Goal: Task Accomplishment & Management: Complete application form

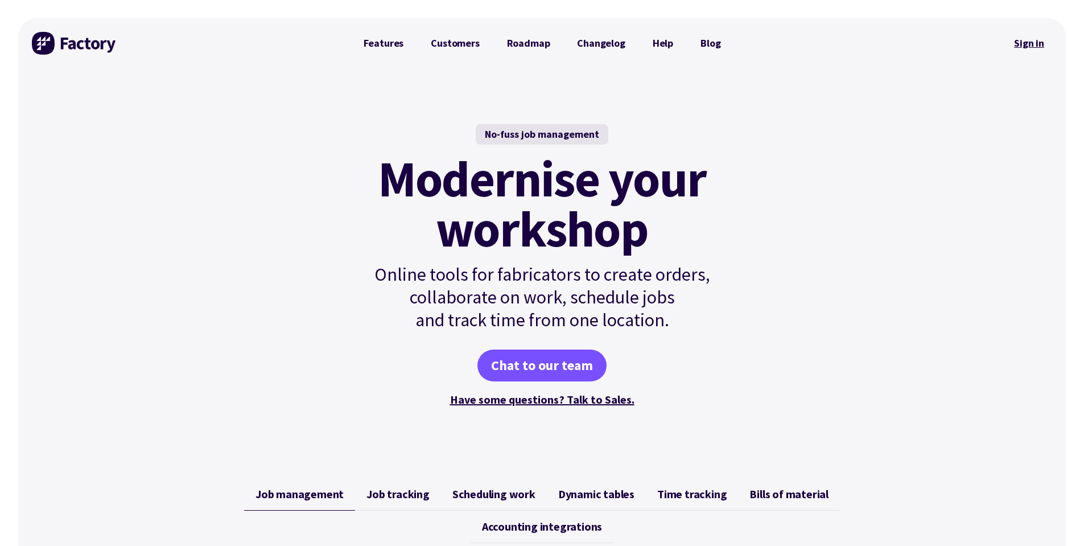
click at [1020, 35] on link "Sign in" at bounding box center [1029, 43] width 46 height 26
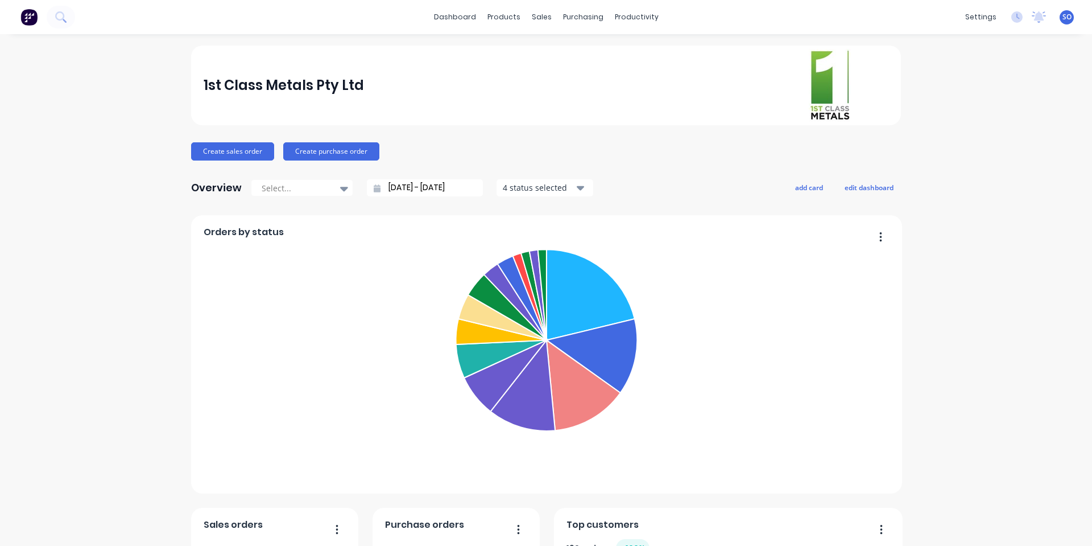
click at [473, 98] on div "1st Class Metals Pty Ltd" at bounding box center [547, 85] width 686 height 73
click at [549, 59] on div at bounding box center [544, 54] width 17 height 10
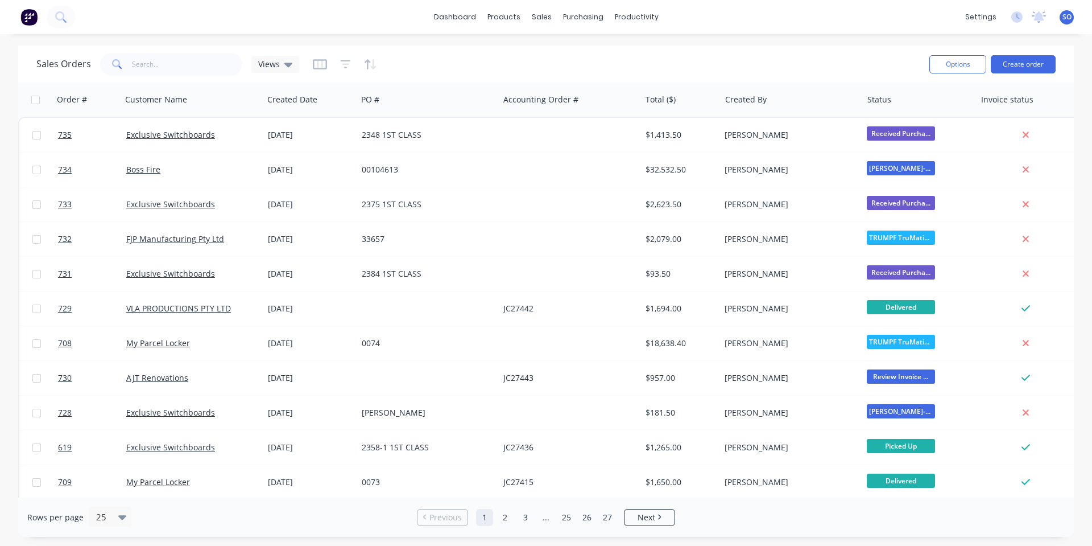
click at [462, 56] on div "Sales Orders Views" at bounding box center [478, 64] width 884 height 28
click at [804, 39] on div "dashboard products sales purchasing productivity dashboard products Product Cat…" at bounding box center [546, 273] width 1092 height 546
click at [277, 17] on div "dashboard products sales purchasing productivity dashboard products Product Cat…" at bounding box center [546, 17] width 1092 height 34
click at [1050, 72] on button "Create order" at bounding box center [1023, 64] width 65 height 18
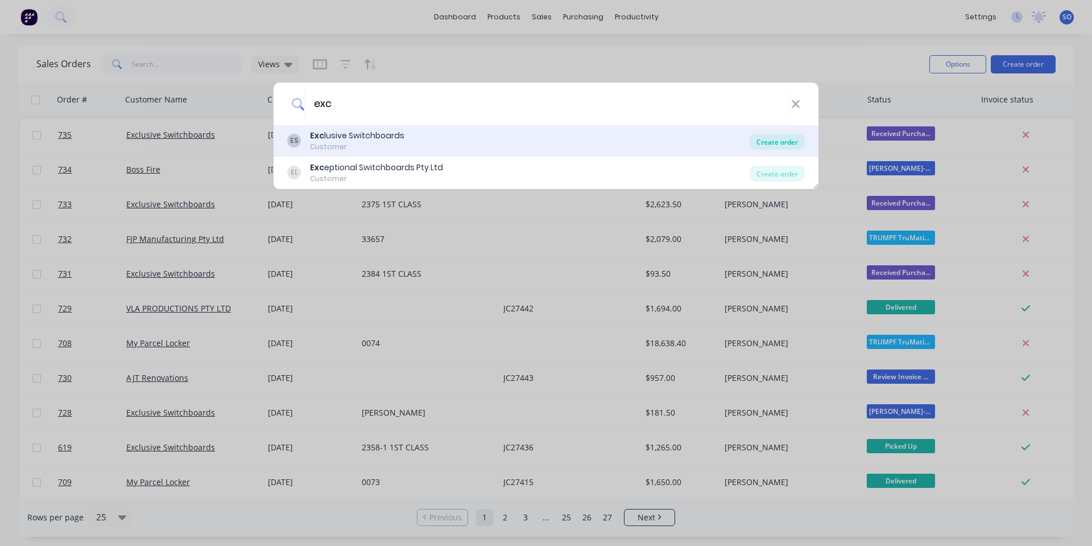
type input "exc"
click at [781, 141] on div "Create order" at bounding box center [777, 142] width 55 height 16
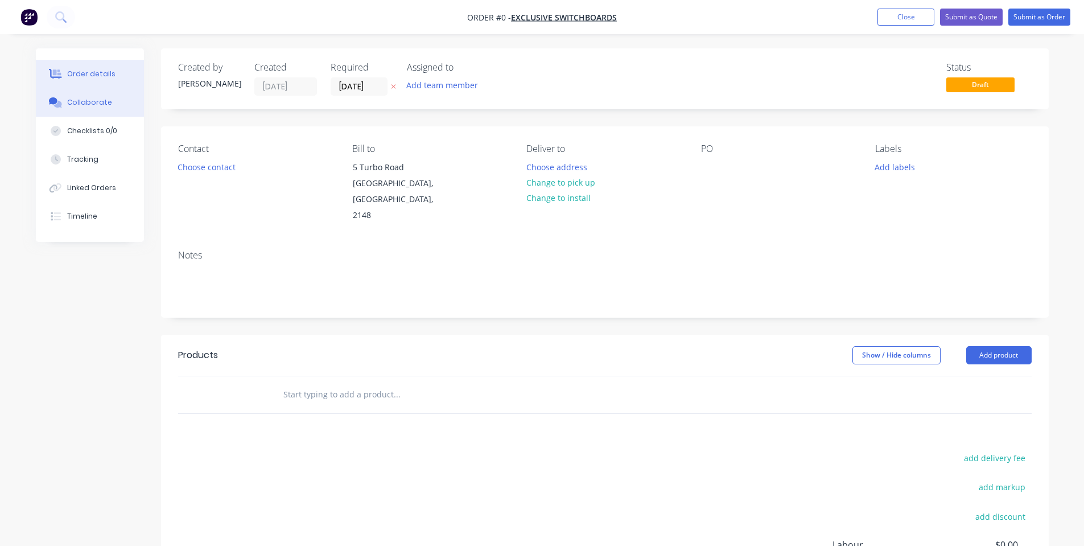
click at [59, 107] on icon at bounding box center [57, 104] width 8 height 7
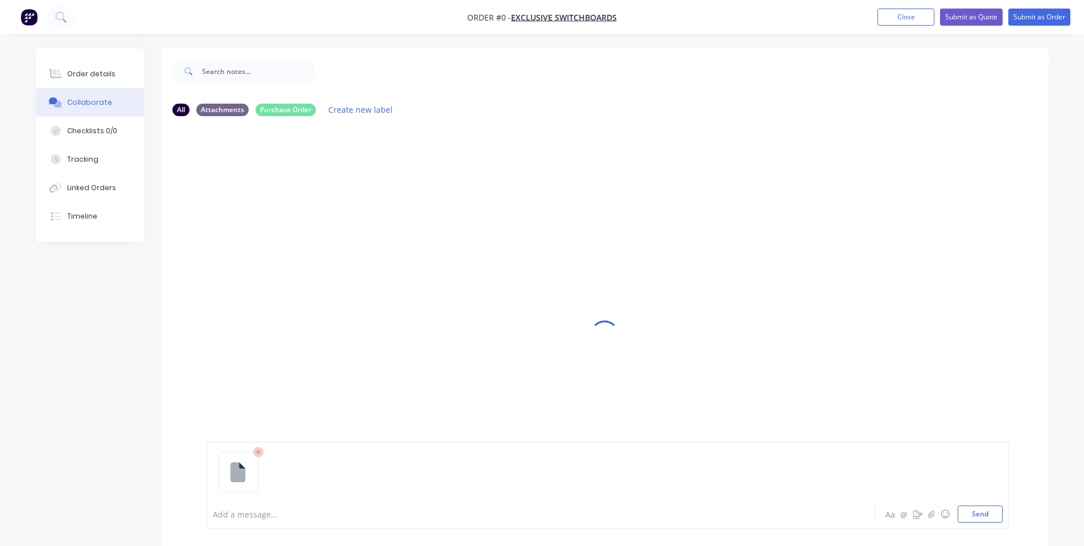
click at [976, 522] on div "Add a message... Aa @ ☺ Send" at bounding box center [608, 485] width 802 height 88
click at [975, 518] on button "Send" at bounding box center [979, 513] width 45 height 17
click at [95, 67] on button "Order details" at bounding box center [90, 74] width 108 height 28
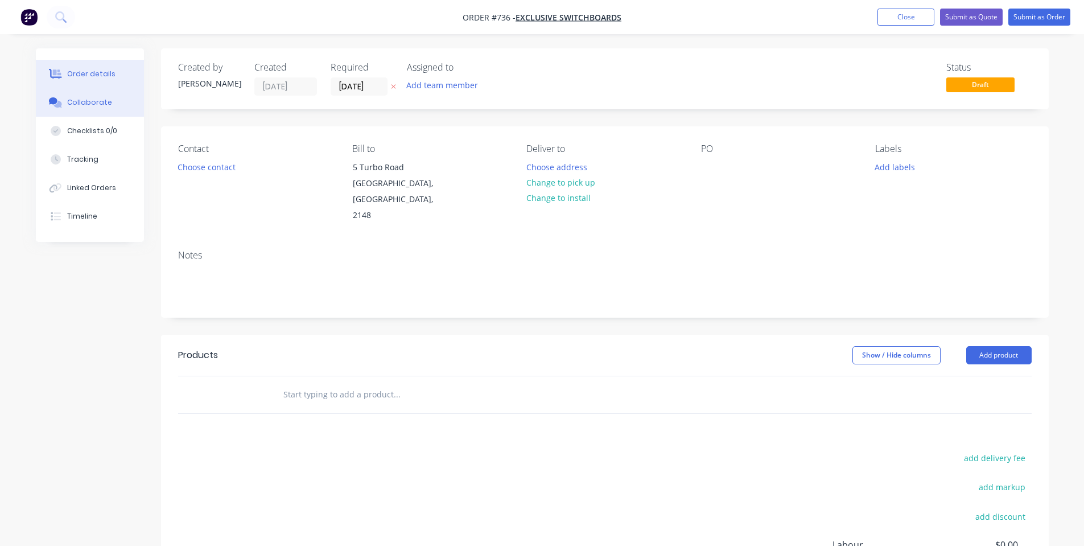
click at [93, 106] on div "Collaborate" at bounding box center [89, 102] width 45 height 10
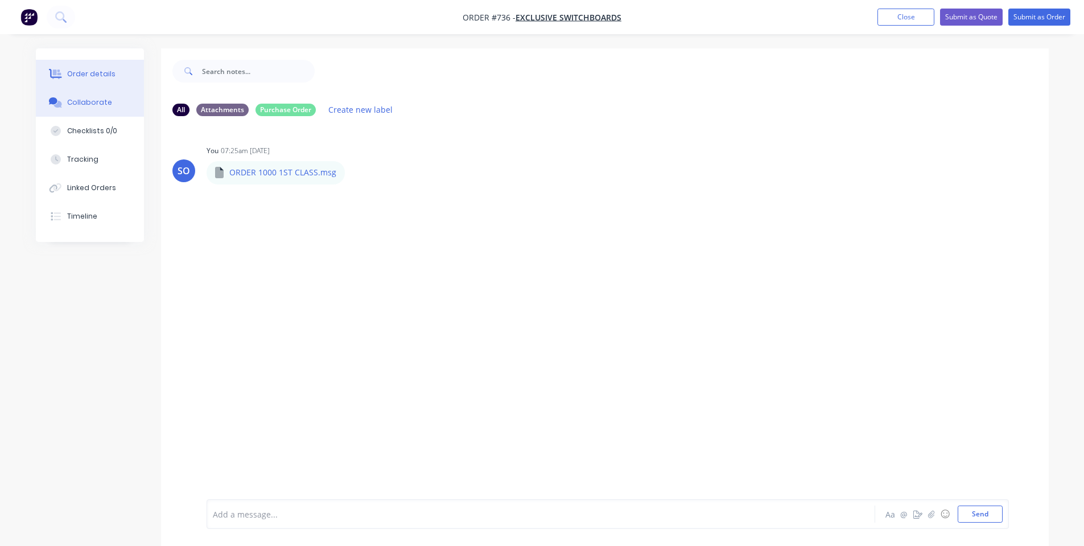
click at [96, 79] on div "Order details" at bounding box center [91, 74] width 48 height 10
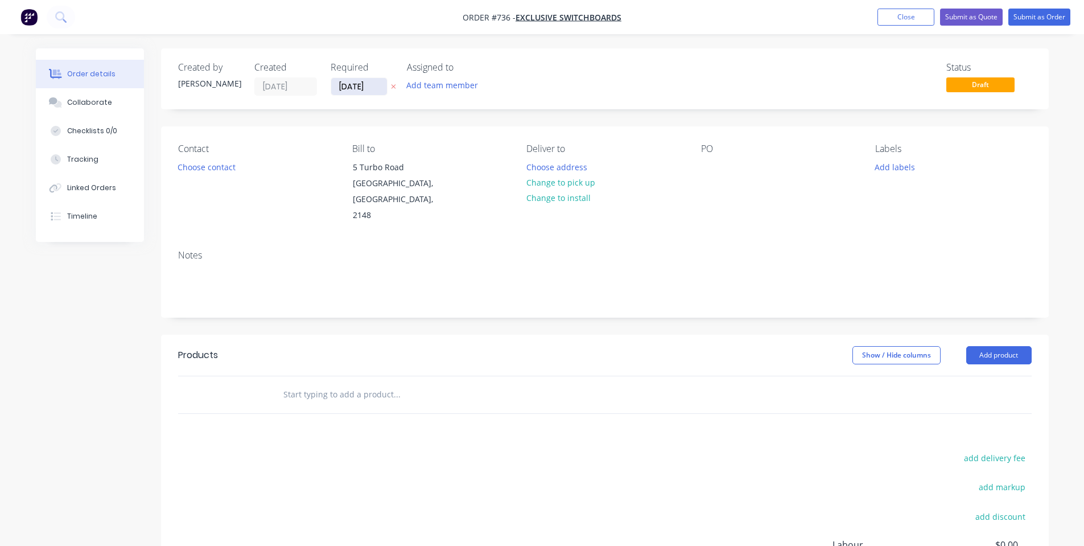
click at [349, 84] on input "26/08/25" at bounding box center [359, 86] width 56 height 17
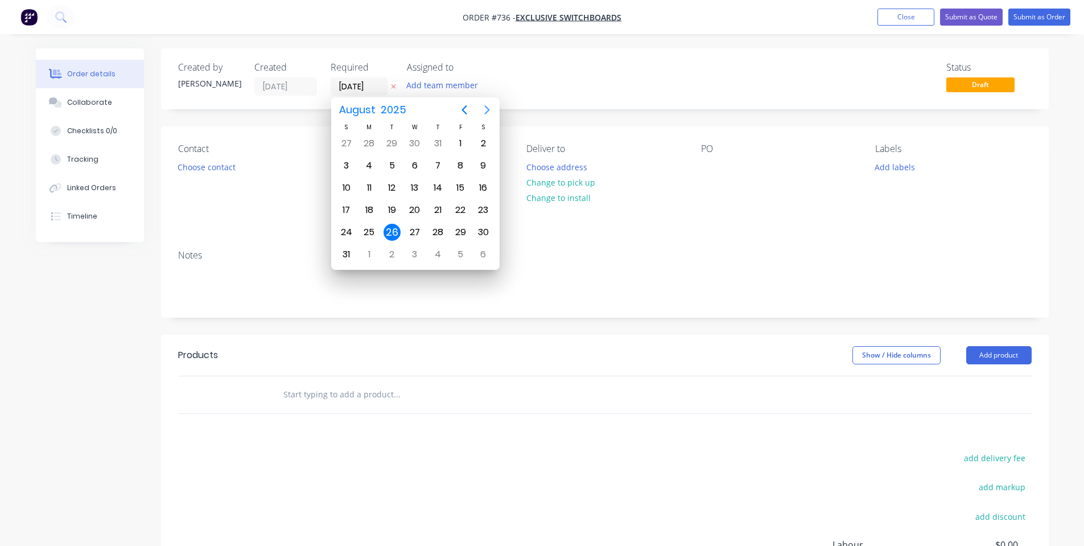
click at [489, 114] on icon "Next page" at bounding box center [487, 110] width 14 height 14
click at [372, 187] on div "15" at bounding box center [369, 187] width 17 height 17
type input "15/09/25"
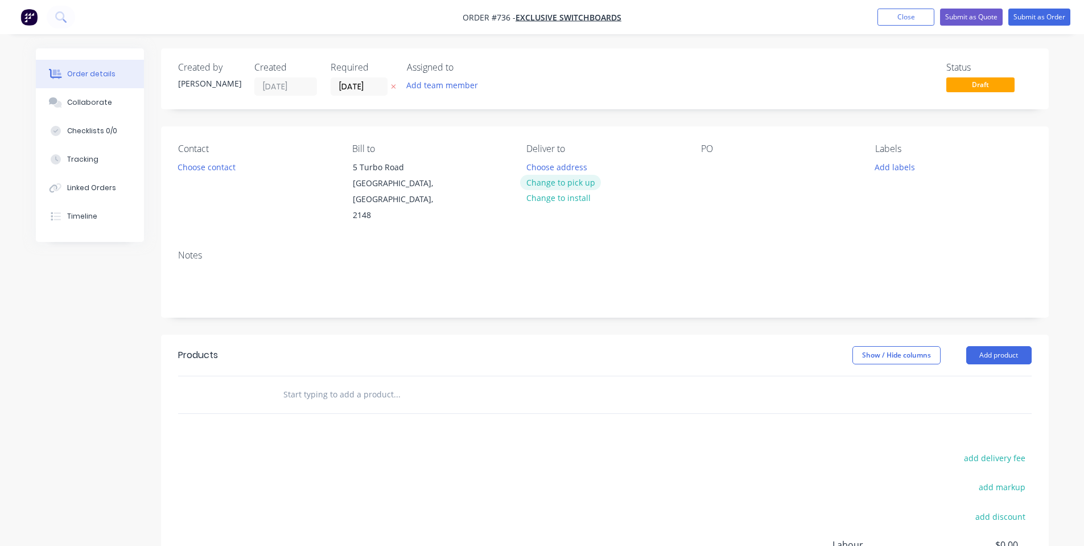
click at [578, 183] on button "Change to pick up" at bounding box center [560, 182] width 81 height 15
click at [207, 169] on button "Choose contact" at bounding box center [206, 166] width 70 height 15
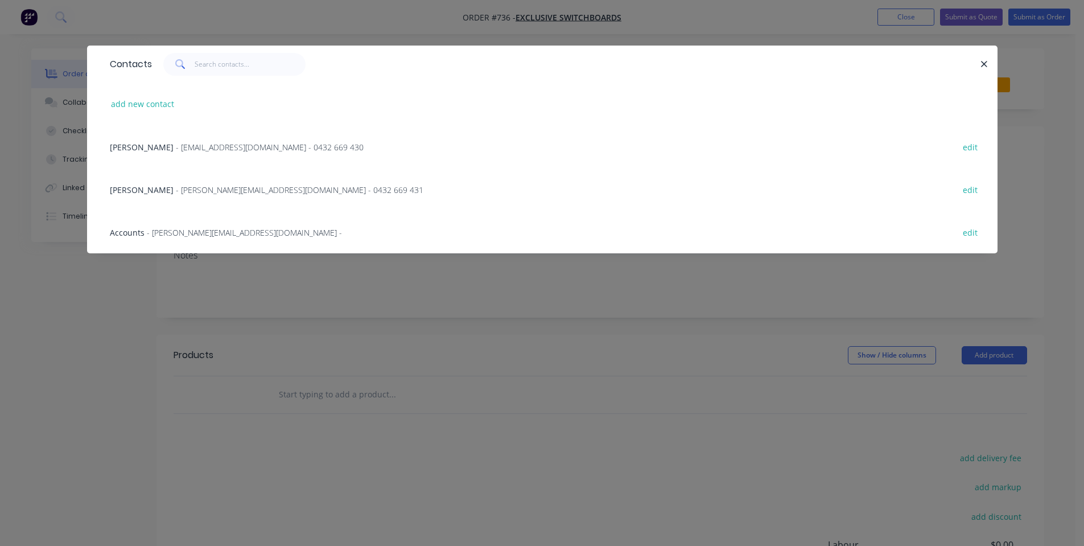
drag, startPoint x: 196, startPoint y: 146, endPoint x: 210, endPoint y: 143, distance: 14.6
click at [196, 150] on span "- will@exclusiveswitchboards.com.au - 0432 669 430" at bounding box center [270, 147] width 188 height 11
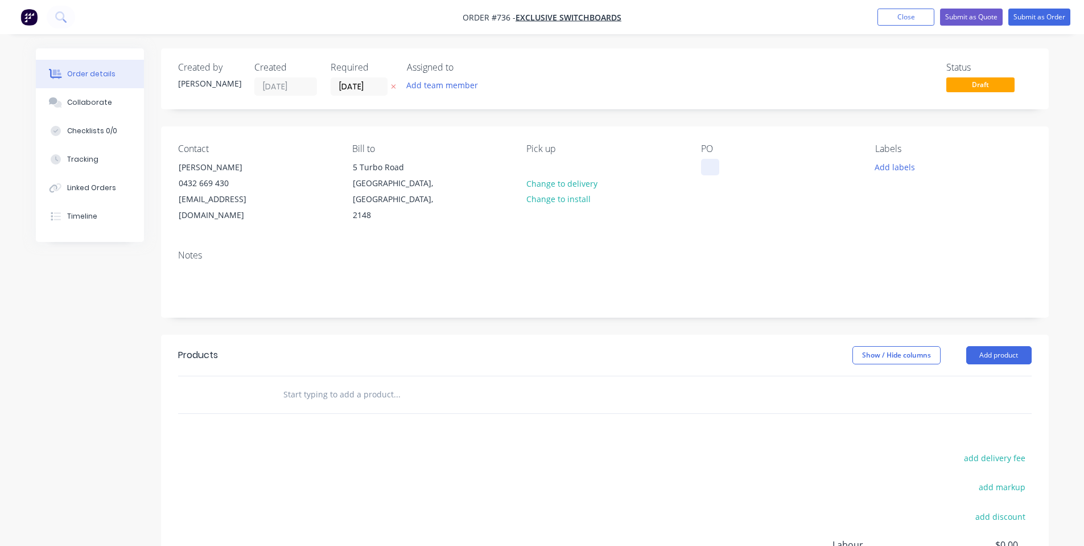
click at [707, 169] on div at bounding box center [710, 167] width 18 height 16
click at [738, 167] on div "250825" at bounding box center [724, 167] width 46 height 16
drag, startPoint x: 738, startPoint y: 167, endPoint x: 679, endPoint y: 168, distance: 58.6
click at [679, 168] on div "Contact Will Harris 0432 669 430 will@exclusiveswitchboards.com.au Bill to 5 Tu…" at bounding box center [604, 183] width 887 height 114
click at [693, 250] on div "Notes" at bounding box center [604, 255] width 853 height 11
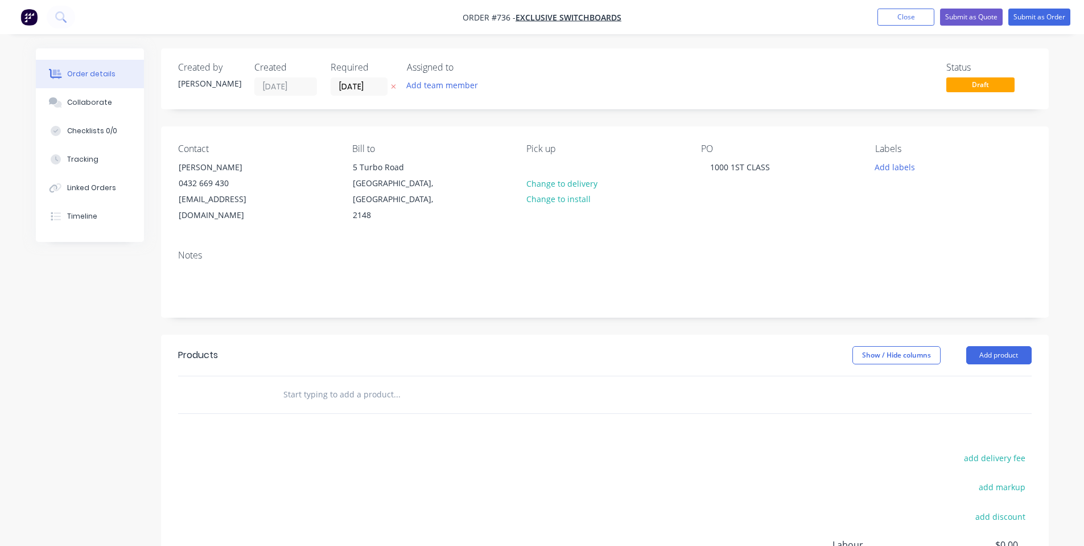
click at [783, 208] on div "PO 1000 1ST CLASS" at bounding box center [779, 183] width 156 height 80
click at [450, 383] on input "text" at bounding box center [397, 394] width 228 height 23
click at [896, 171] on button "Add labels" at bounding box center [895, 166] width 52 height 15
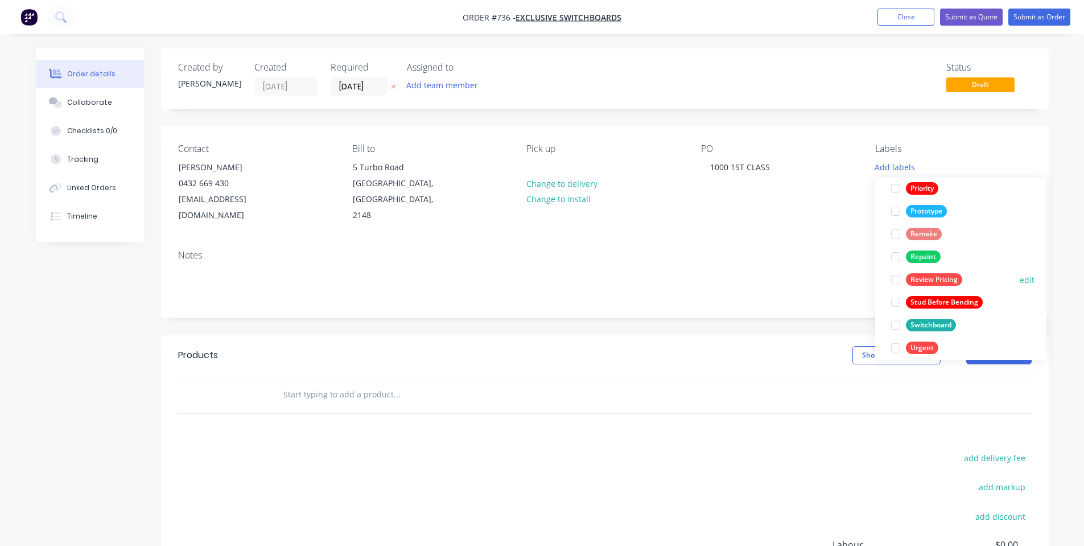
scroll to position [296, 0]
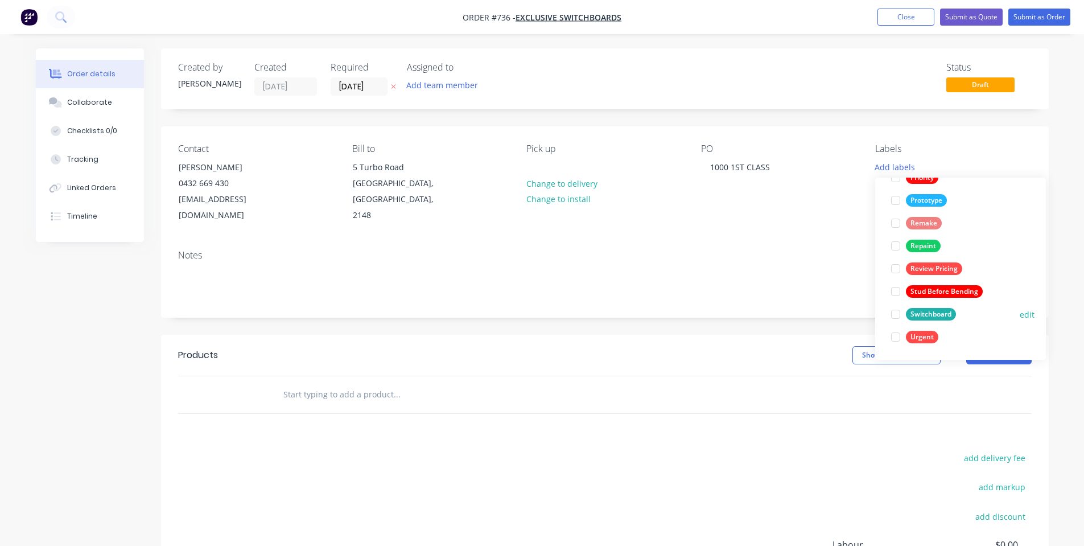
click at [931, 320] on div "Switchboard" at bounding box center [931, 314] width 50 height 13
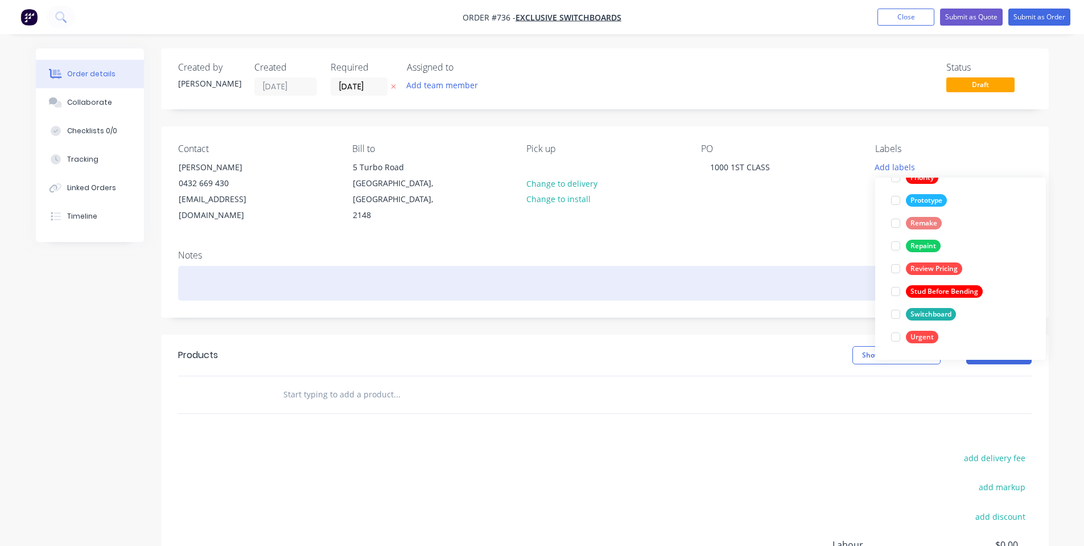
scroll to position [0, 0]
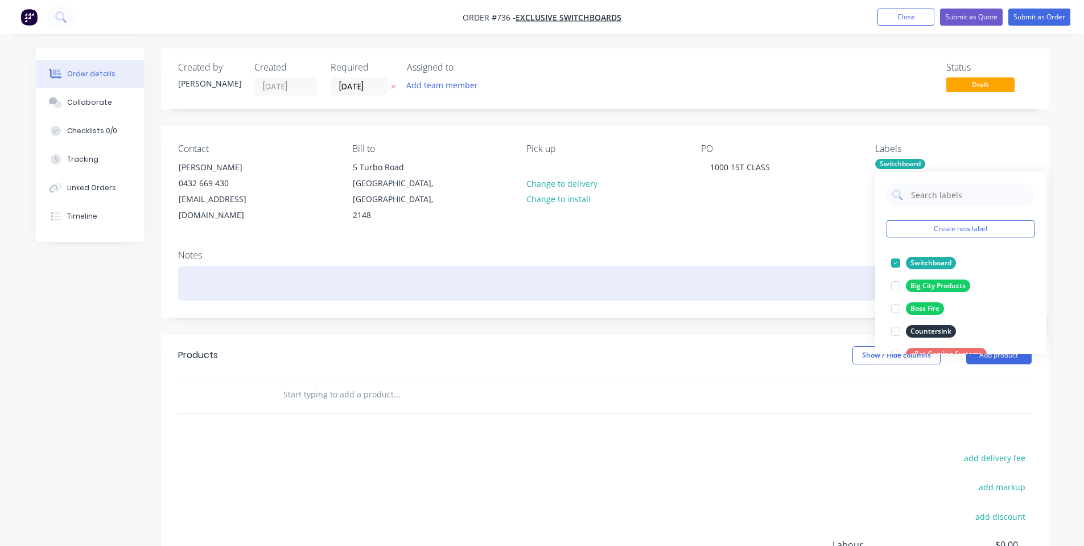
click at [785, 282] on div at bounding box center [604, 283] width 853 height 35
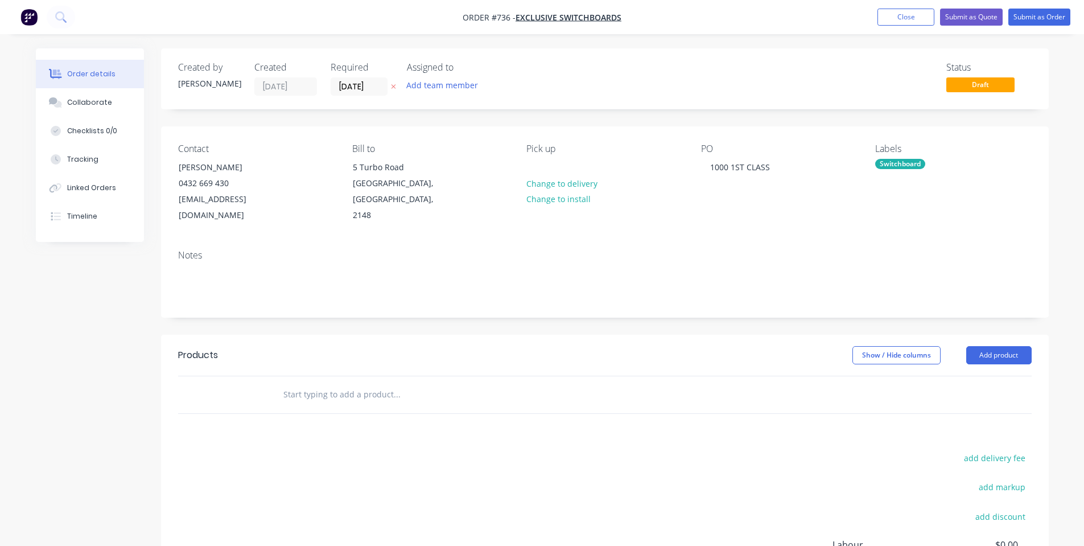
click at [338, 383] on input "text" at bounding box center [397, 394] width 228 height 23
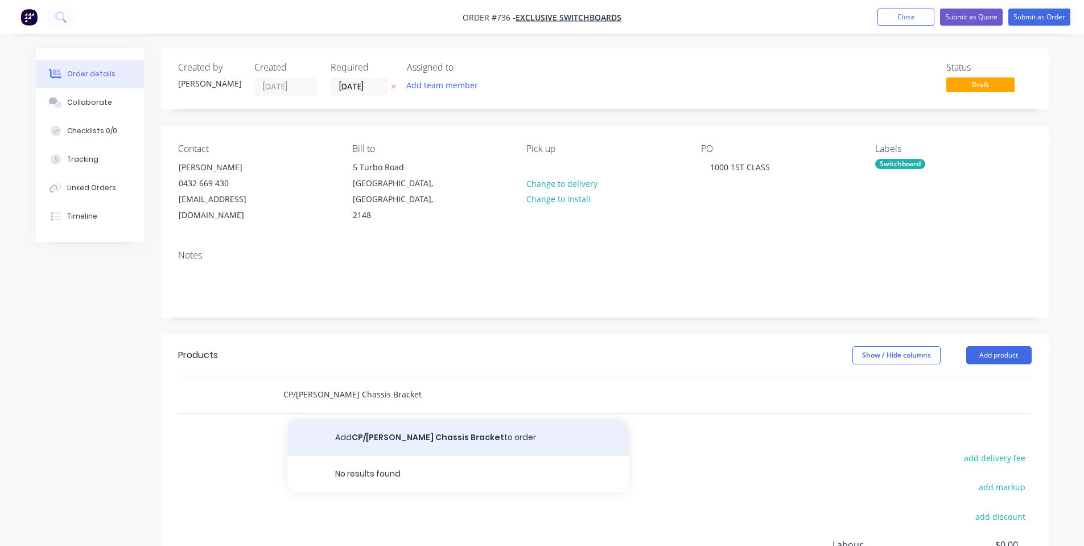
type input "CP/Schneider Chassis Bracket"
click at [367, 419] on button "Add CP/Schneider Chassis Bracket to order" at bounding box center [457, 437] width 341 height 36
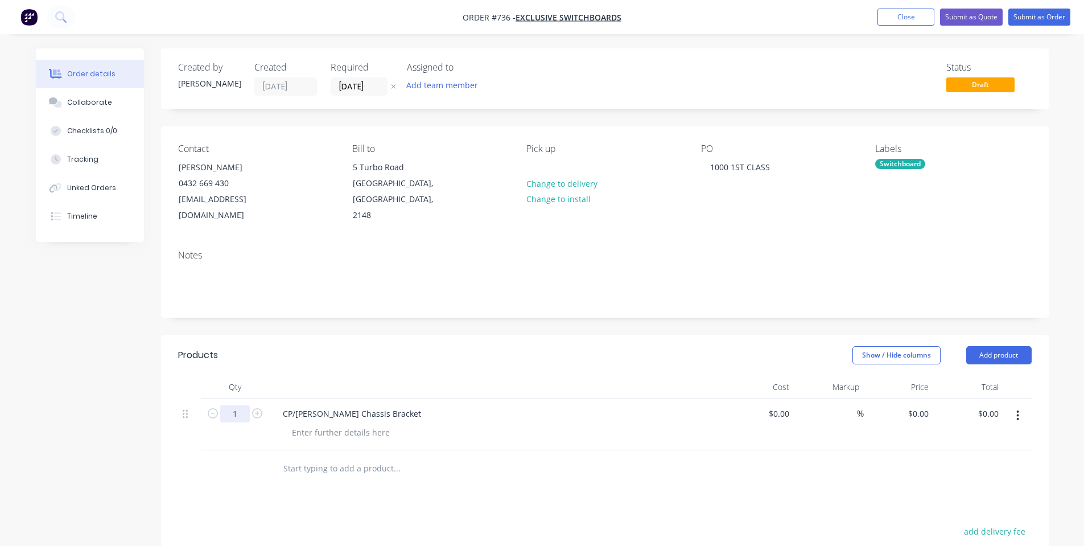
click at [245, 405] on input "1" at bounding box center [235, 413] width 30 height 17
type input "200"
click at [319, 457] on input "text" at bounding box center [397, 468] width 228 height 23
click at [332, 457] on input "DIN Rail Braclet" at bounding box center [397, 468] width 228 height 23
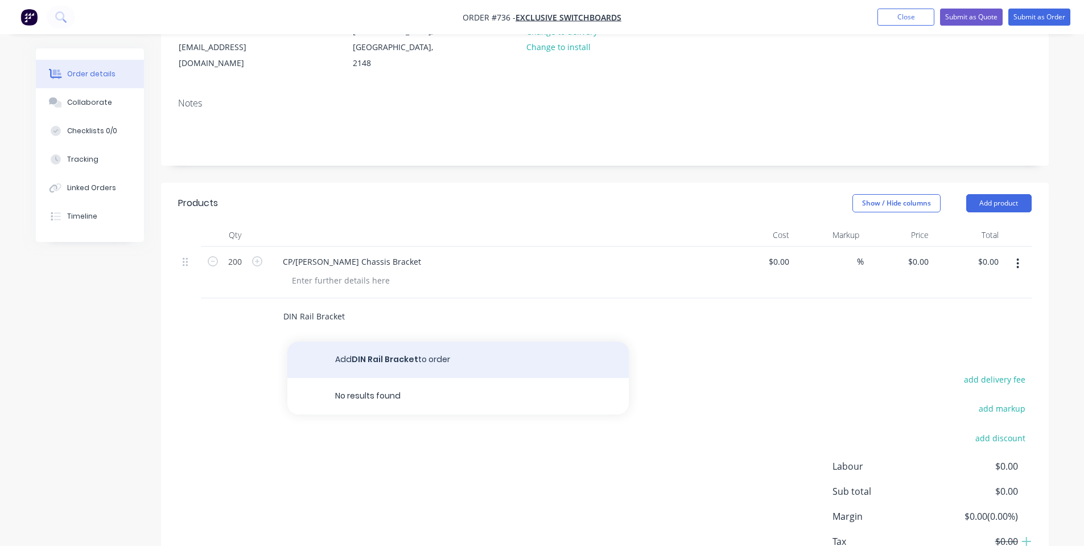
type input "DIN Rail Bracket"
click at [364, 341] on button "Add DIN Rail Bracket to order" at bounding box center [457, 359] width 341 height 36
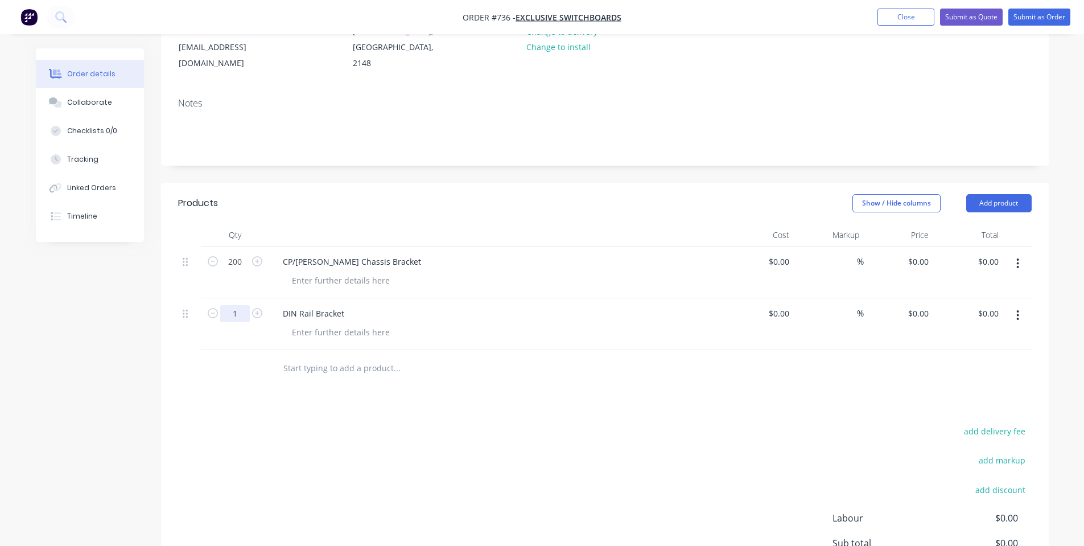
click at [241, 270] on input "1" at bounding box center [235, 261] width 30 height 17
type input "1000"
click at [228, 435] on div "add delivery fee add markup add discount Labour $0.00 Sub total $0.00 Margin $0…" at bounding box center [604, 533] width 853 height 220
click at [325, 357] on input "text" at bounding box center [397, 368] width 228 height 23
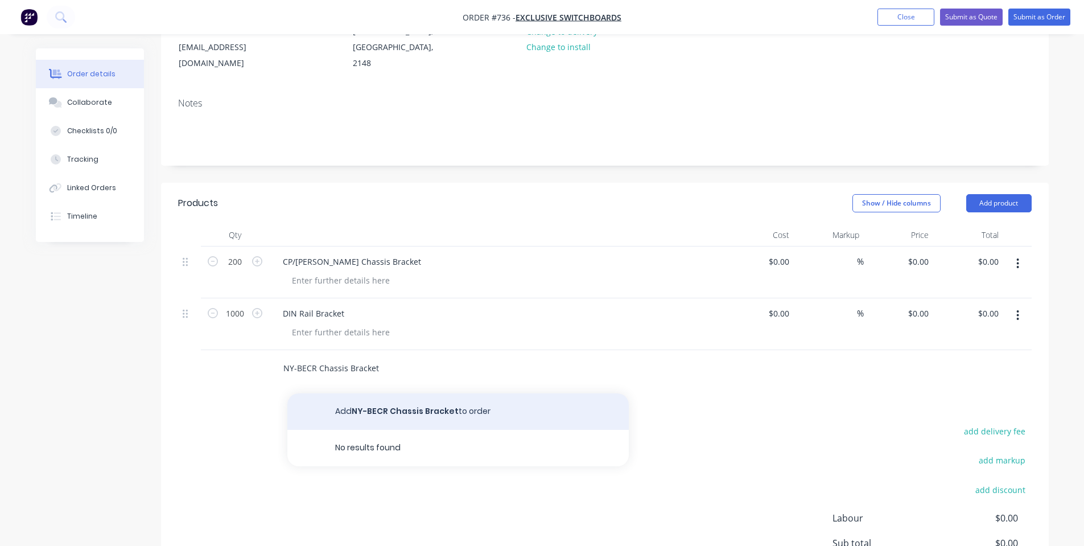
type input "NY-BECR Chassis Bracket"
click at [379, 393] on button "Add NY-BECR Chassis Bracket to order" at bounding box center [457, 411] width 341 height 36
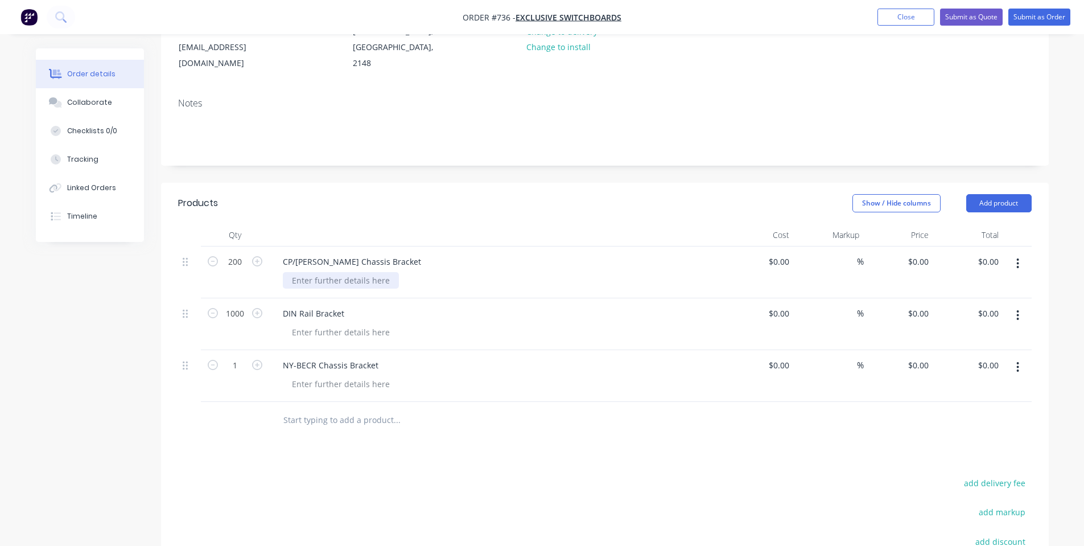
drag, startPoint x: 362, startPoint y: 267, endPoint x: 361, endPoint y: 279, distance: 12.6
click at [362, 272] on div at bounding box center [341, 280] width 116 height 16
copy div "Mill Finish"
click at [386, 324] on div at bounding box center [341, 332] width 116 height 16
paste div
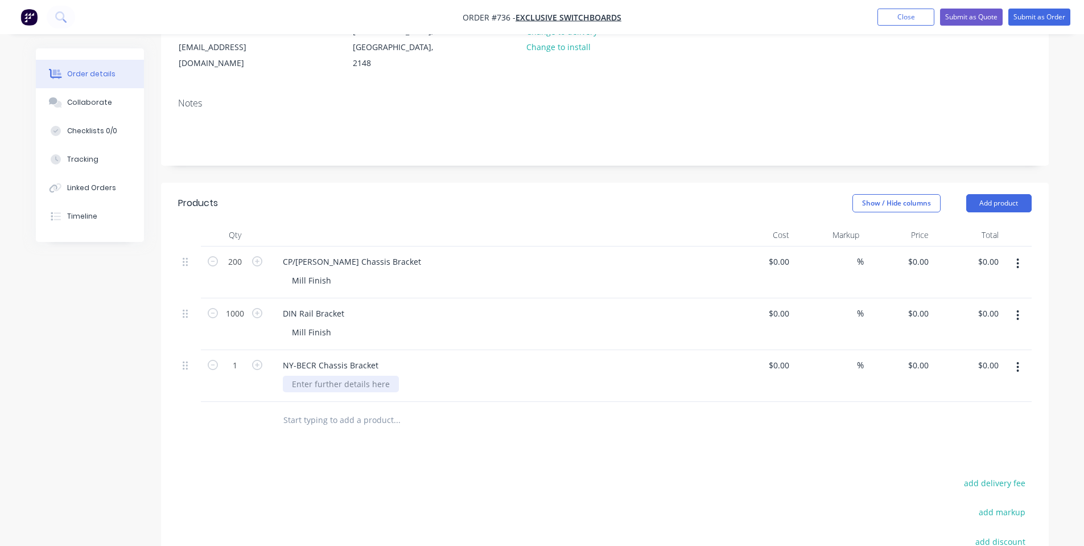
click at [363, 375] on div at bounding box center [341, 383] width 116 height 16
paste div
type input "1000"
click at [366, 455] on div "Products Show / Hide columns Add product Qty Cost Markup Price Total 200 CP/Sch…" at bounding box center [604, 447] width 887 height 529
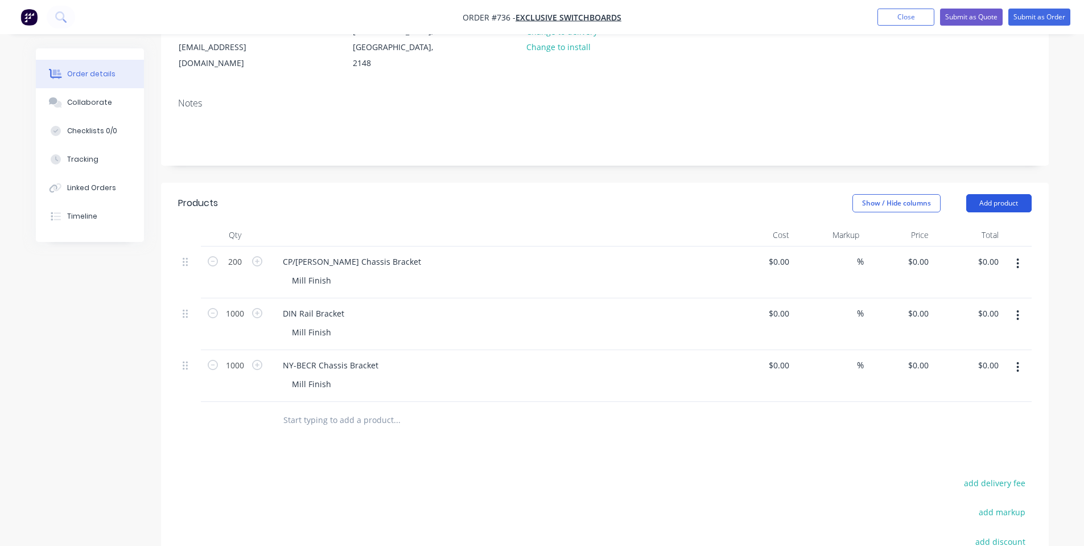
click at [1004, 194] on button "Add product" at bounding box center [998, 203] width 65 height 18
drag, startPoint x: 980, startPoint y: 352, endPoint x: 733, endPoint y: 378, distance: 248.3
click at [979, 360] on div "Notes (Internal)" at bounding box center [978, 368] width 88 height 16
click at [317, 408] on div at bounding box center [315, 416] width 82 height 16
click at [525, 160] on div "Created by Shane Created 26/08/25 Required 15/09/25 Assigned to Add team member…" at bounding box center [604, 321] width 887 height 851
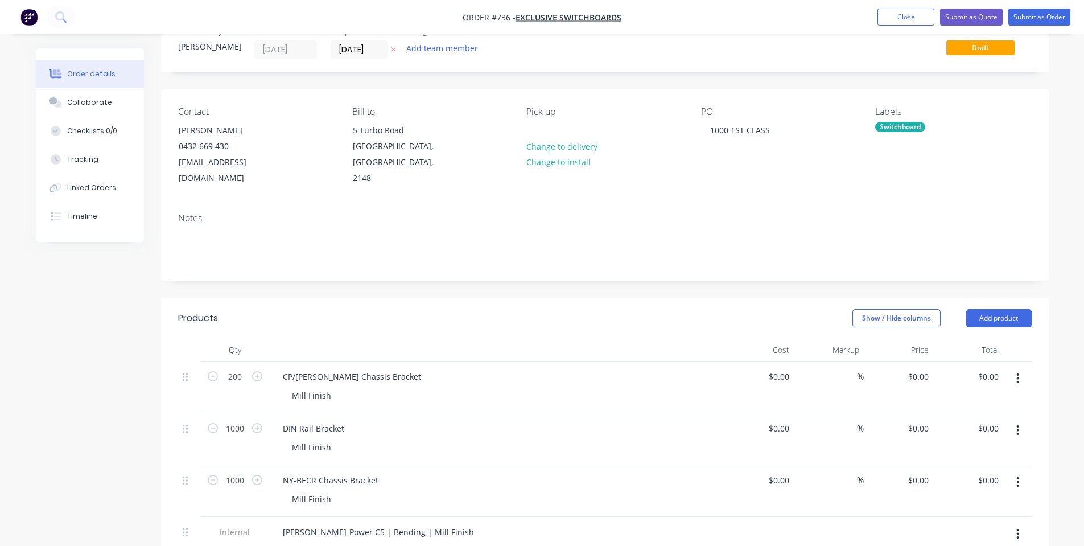
scroll to position [0, 0]
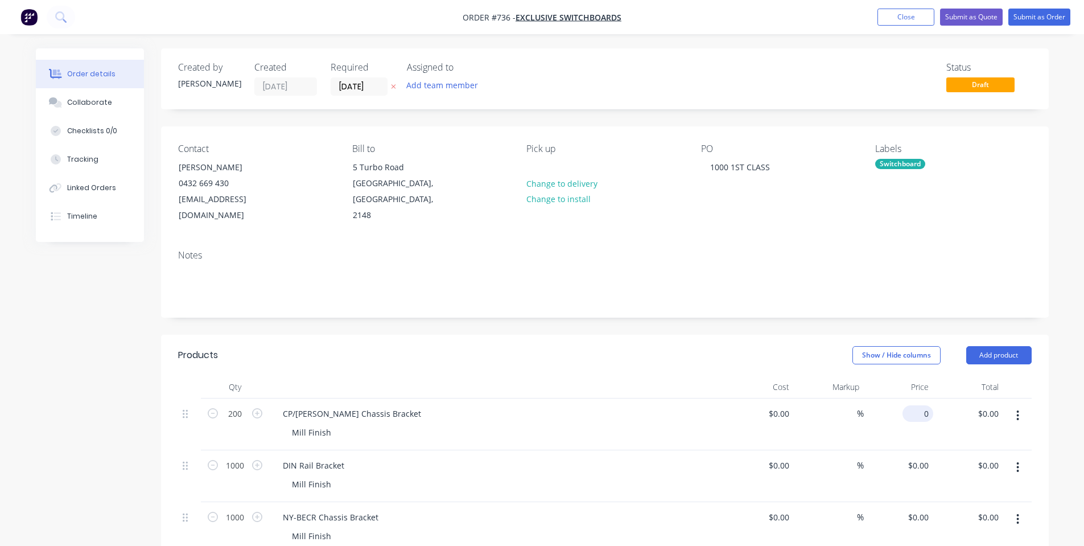
click at [926, 405] on input "0" at bounding box center [920, 413] width 26 height 16
type input "$5.00"
type input "$1,000.00"
click at [922, 457] on input "0" at bounding box center [926, 465] width 13 height 16
type input "$5.00"
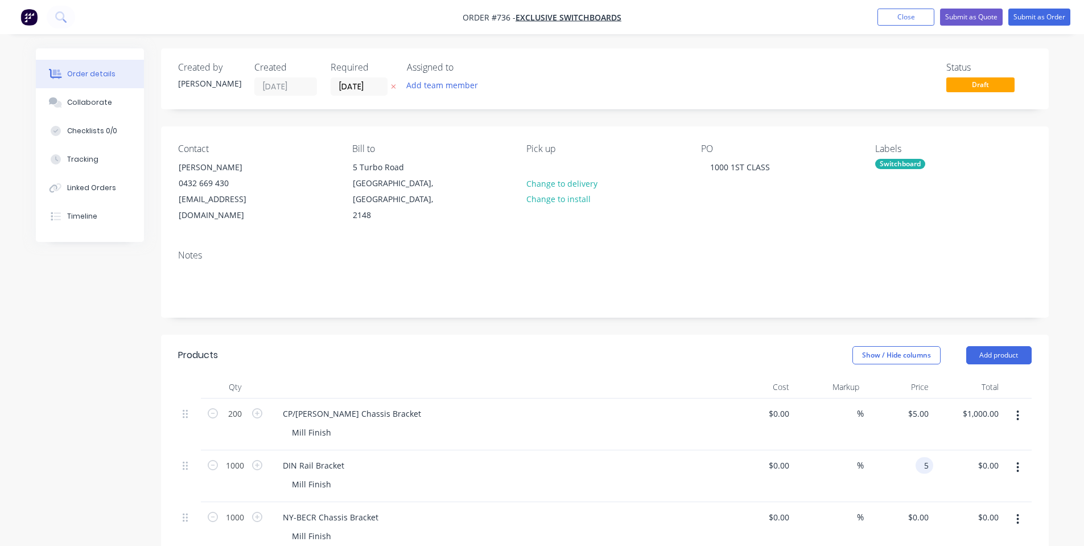
type input "$5,000.00"
click at [894, 469] on div "$5.00 5" at bounding box center [899, 476] width 70 height 52
click at [922, 509] on input "0" at bounding box center [920, 517] width 26 height 16
type input "$5.40"
type input "$5,400.00"
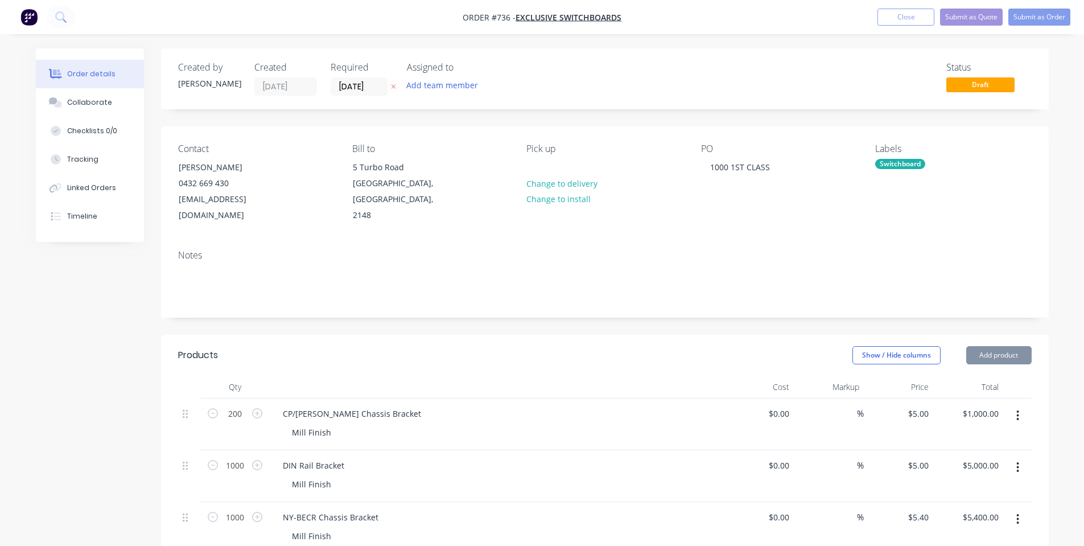
click at [547, 335] on header "Products Show / Hide columns Add product" at bounding box center [604, 355] width 887 height 41
click at [919, 405] on div "5 $5.00" at bounding box center [917, 413] width 31 height 16
type input "$5.50"
type input "$1,100.00"
click at [923, 457] on input "5" at bounding box center [926, 465] width 13 height 16
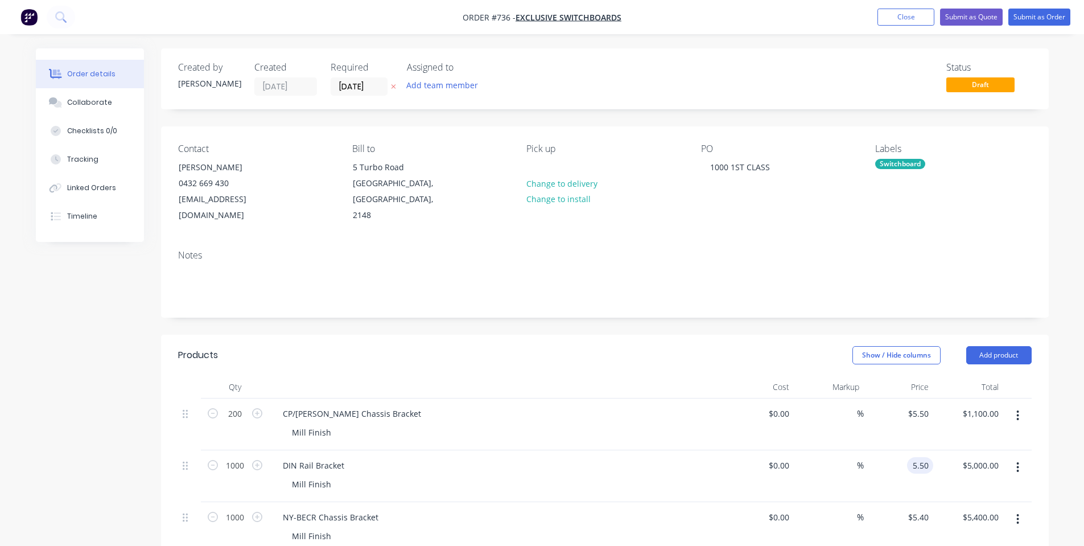
type input "$5.50"
type input "$5,500.00"
click at [875, 477] on div "$5.50 $5.50" at bounding box center [899, 476] width 70 height 52
click at [915, 502] on div "5.4 5.4" at bounding box center [899, 528] width 70 height 52
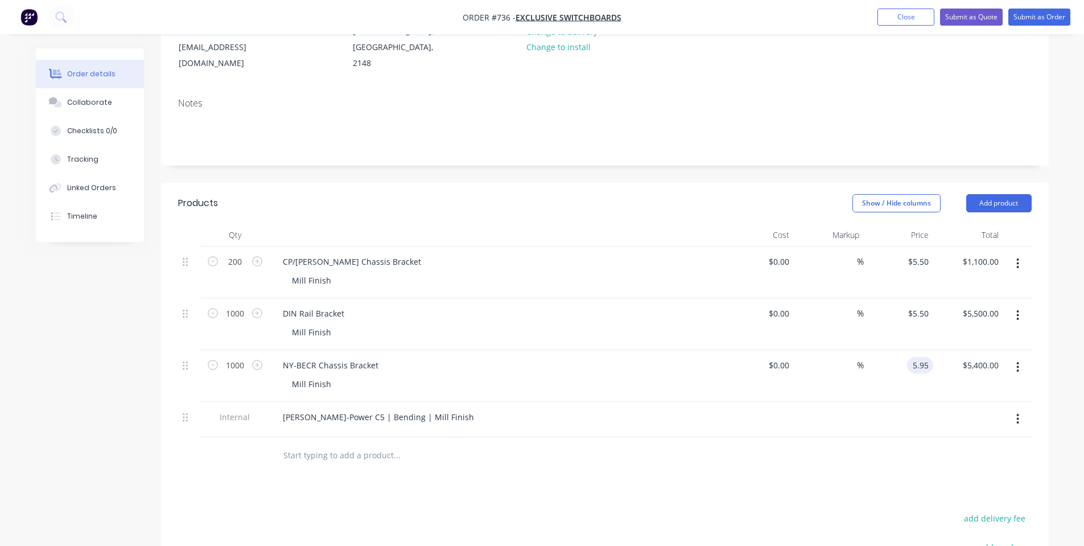
type input "$5.95"
type input "$5,950.00"
click at [828, 449] on div at bounding box center [604, 455] width 853 height 37
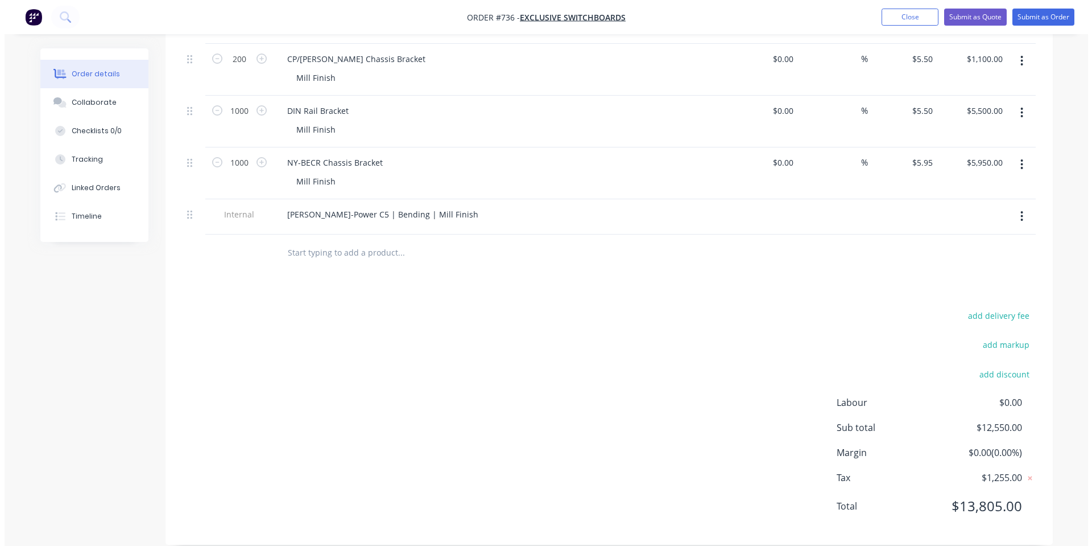
scroll to position [0, 0]
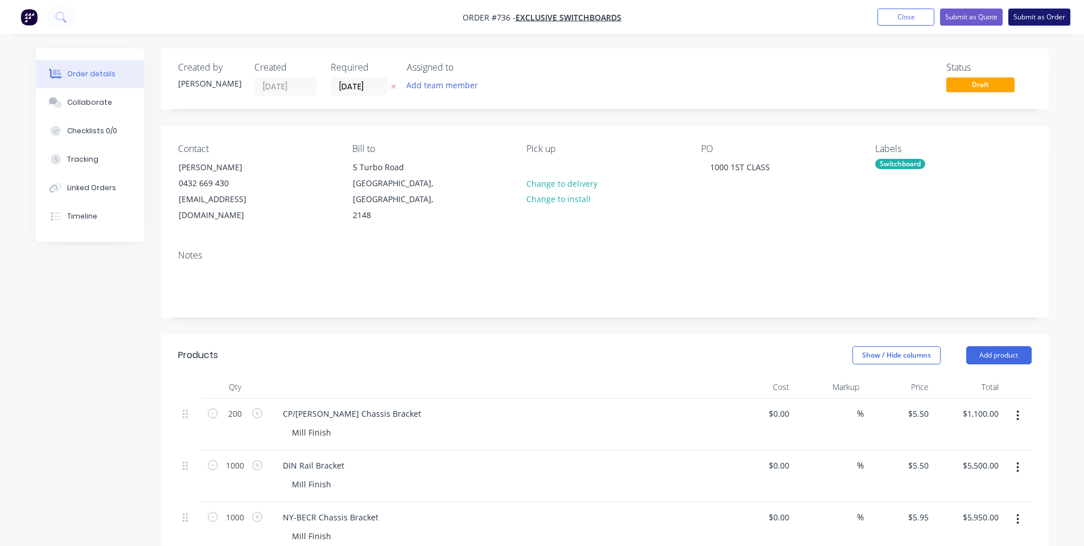
click at [1060, 13] on button "Submit as Order" at bounding box center [1039, 17] width 62 height 17
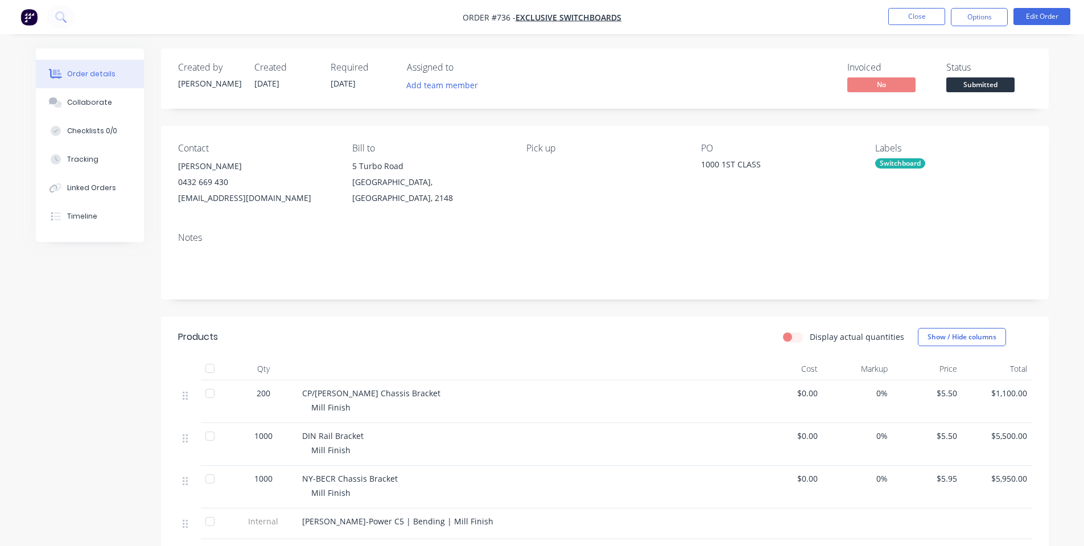
drag, startPoint x: 1001, startPoint y: 75, endPoint x: 1006, endPoint y: 88, distance: 13.9
click at [1001, 75] on div "Status Submitted" at bounding box center [988, 78] width 85 height 33
click at [1006, 88] on span "Submitted" at bounding box center [980, 84] width 68 height 14
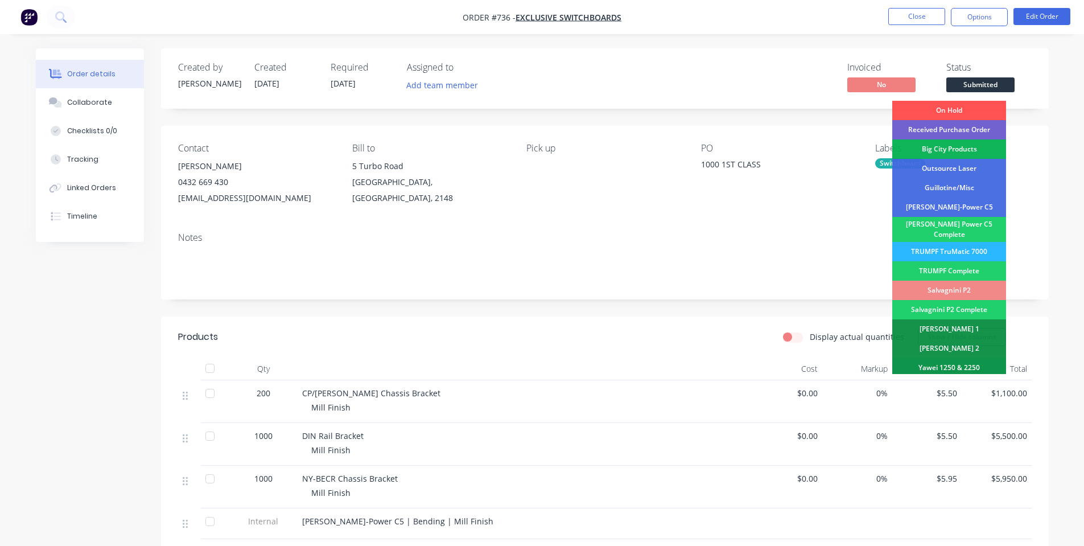
click at [988, 127] on div "Received Purchase Order" at bounding box center [949, 129] width 114 height 19
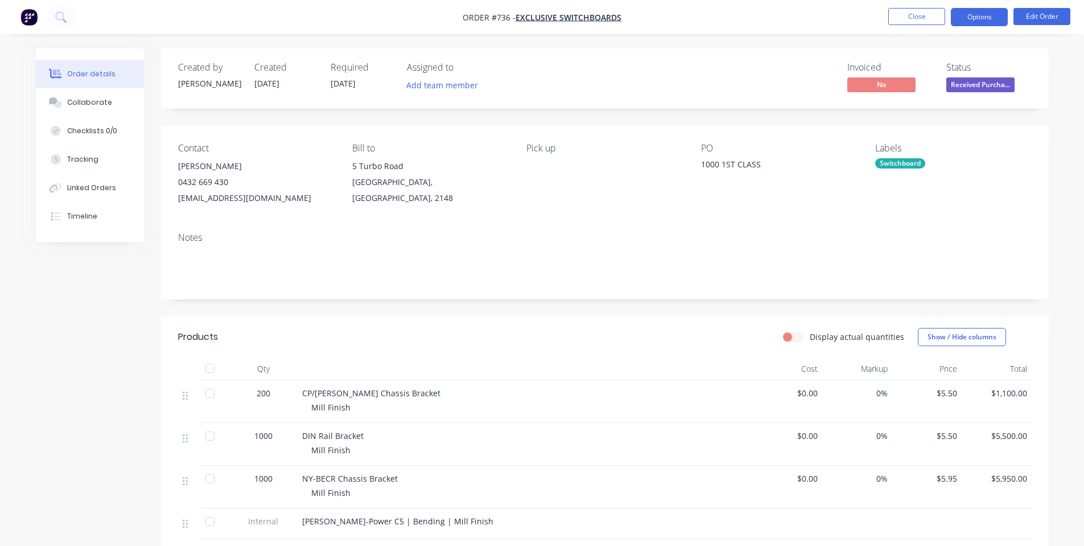
click at [985, 15] on button "Options" at bounding box center [979, 17] width 57 height 18
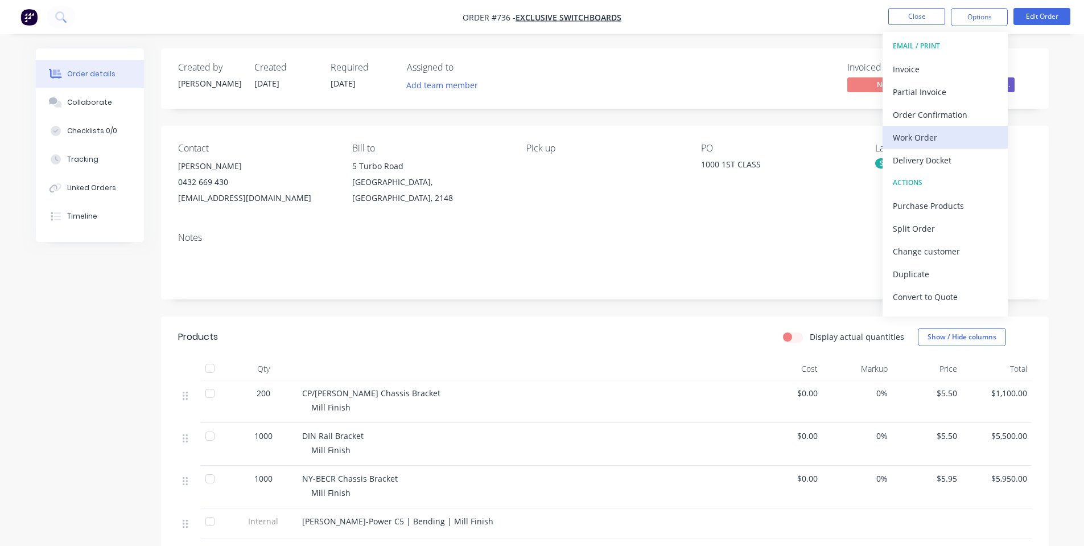
click at [955, 132] on div "Work Order" at bounding box center [945, 137] width 105 height 16
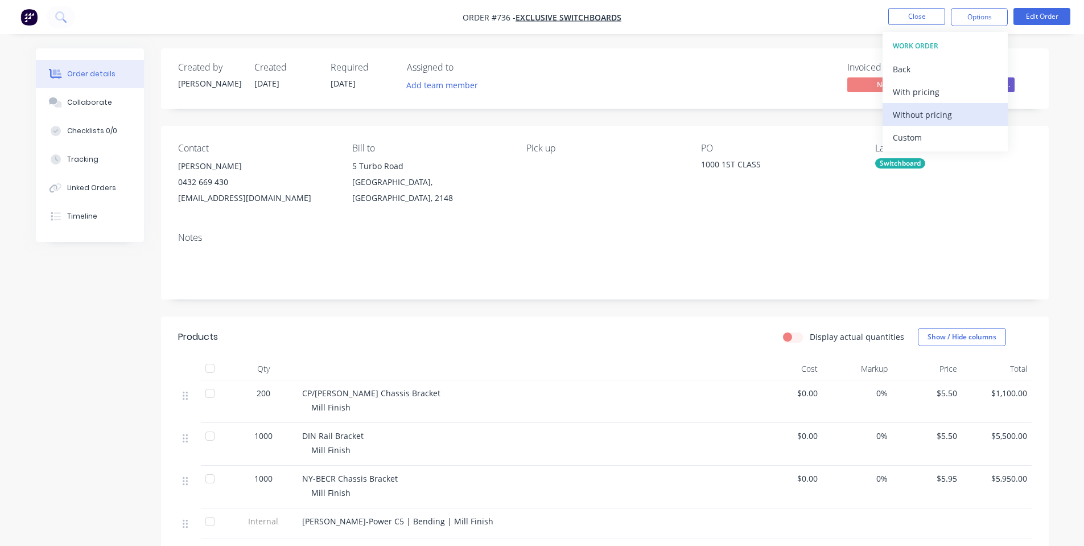
click at [914, 112] on div "Without pricing" at bounding box center [945, 114] width 105 height 16
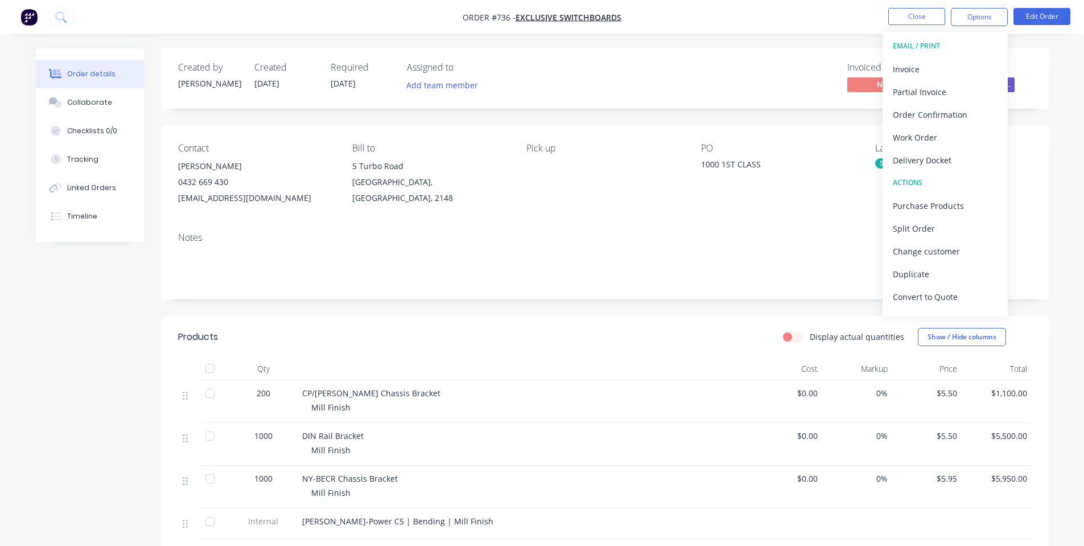
click at [267, 130] on div "Contact Will Harris 0432 669 430 will@exclusiveswitchboards.com.au Bill to 5 Tu…" at bounding box center [604, 174] width 887 height 97
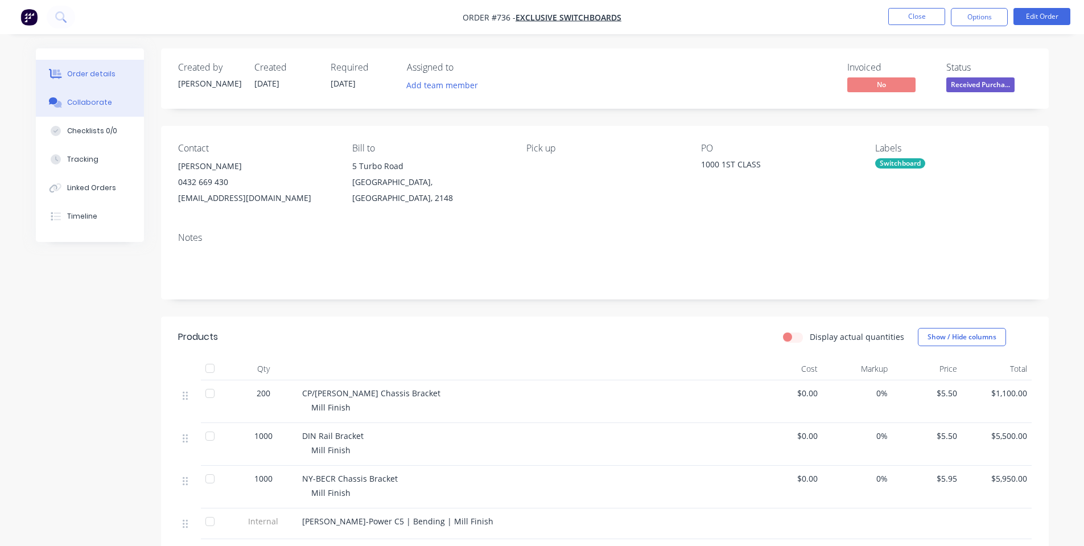
click at [68, 103] on div "Collaborate" at bounding box center [89, 102] width 45 height 10
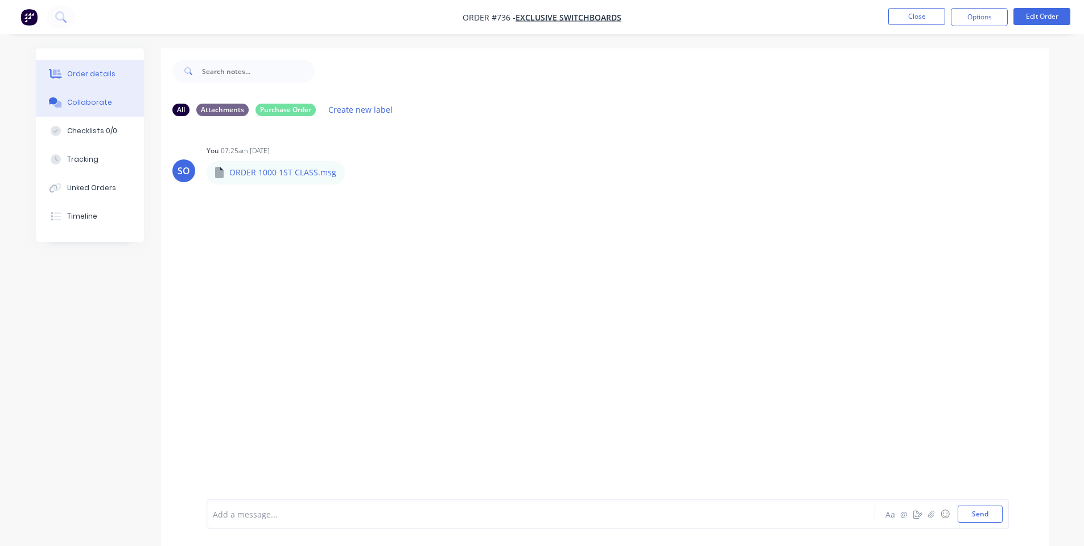
click at [65, 77] on button "Order details" at bounding box center [90, 74] width 108 height 28
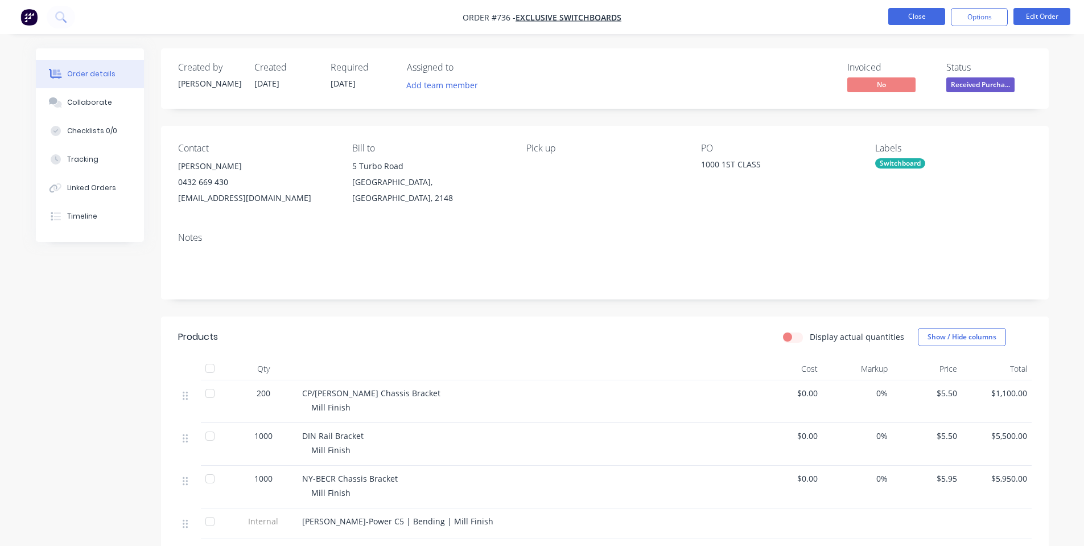
drag, startPoint x: 886, startPoint y: 22, endPoint x: 889, endPoint y: 15, distance: 7.4
click at [886, 20] on ul "Close Options Edit Order" at bounding box center [978, 17] width 209 height 18
click at [889, 14] on button "Close" at bounding box center [916, 16] width 57 height 17
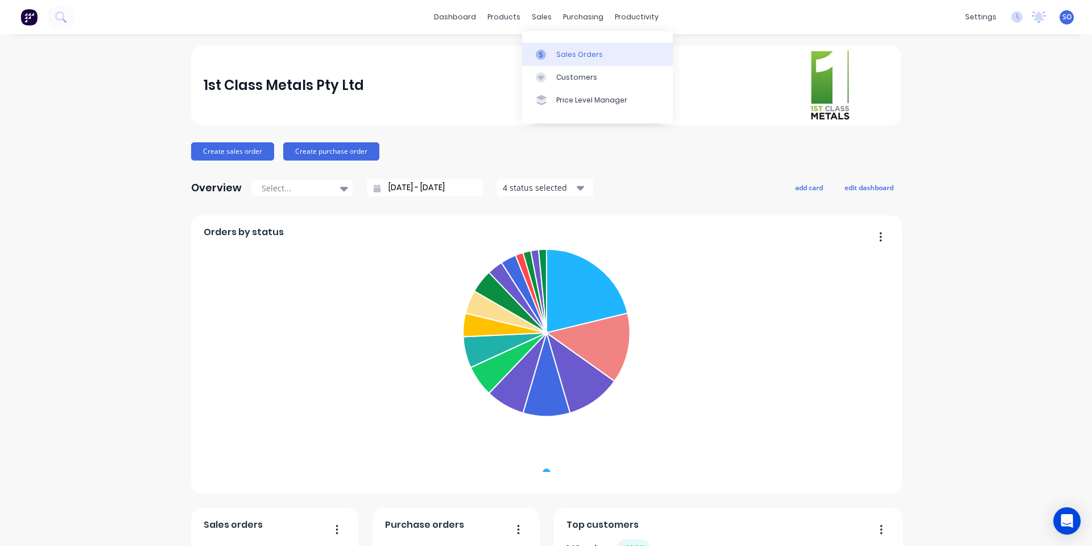
click at [551, 51] on div at bounding box center [544, 54] width 17 height 10
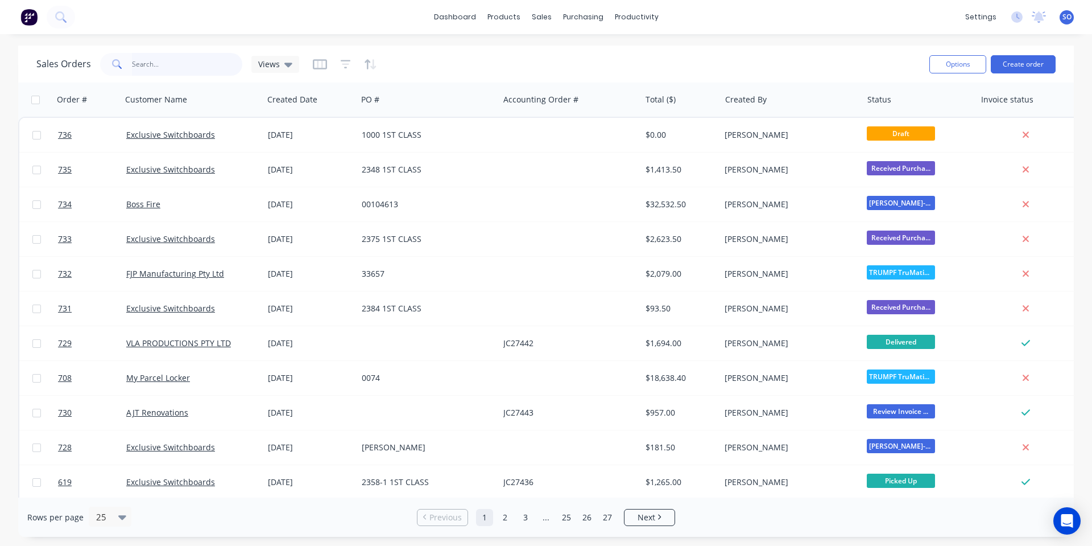
click at [196, 57] on input "text" at bounding box center [187, 64] width 111 height 23
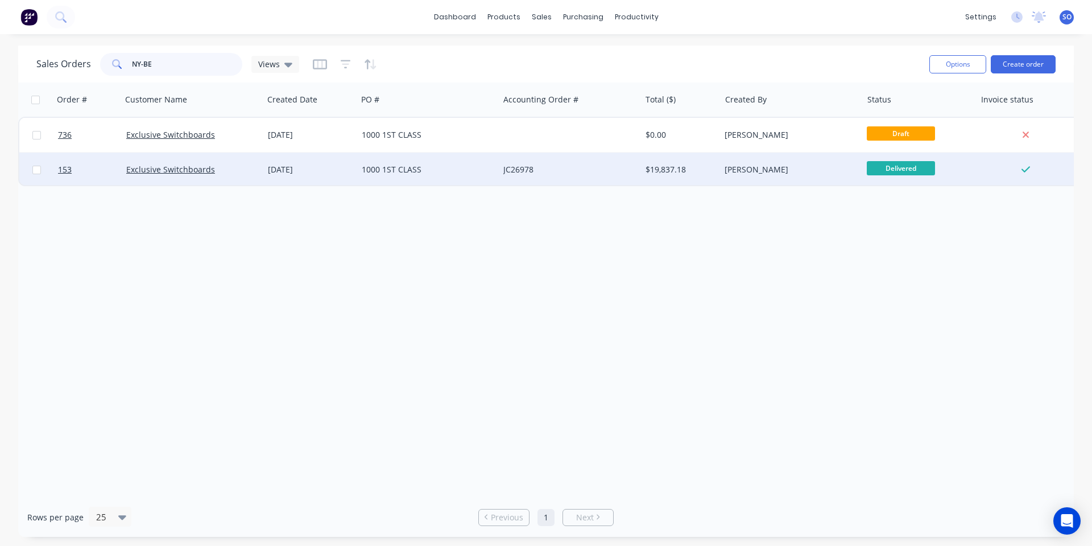
type input "NY-BE"
click at [484, 161] on div "1000 1ST CLASS" at bounding box center [428, 169] width 142 height 34
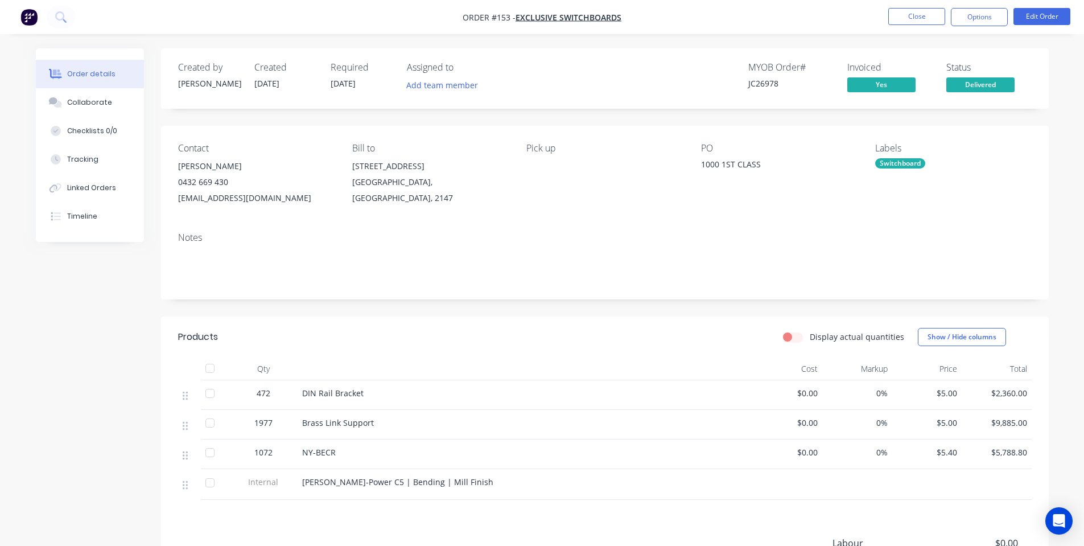
click at [273, 81] on span "14/04/25" at bounding box center [266, 83] width 25 height 11
click at [279, 88] on span "14/04/25" at bounding box center [266, 83] width 25 height 11
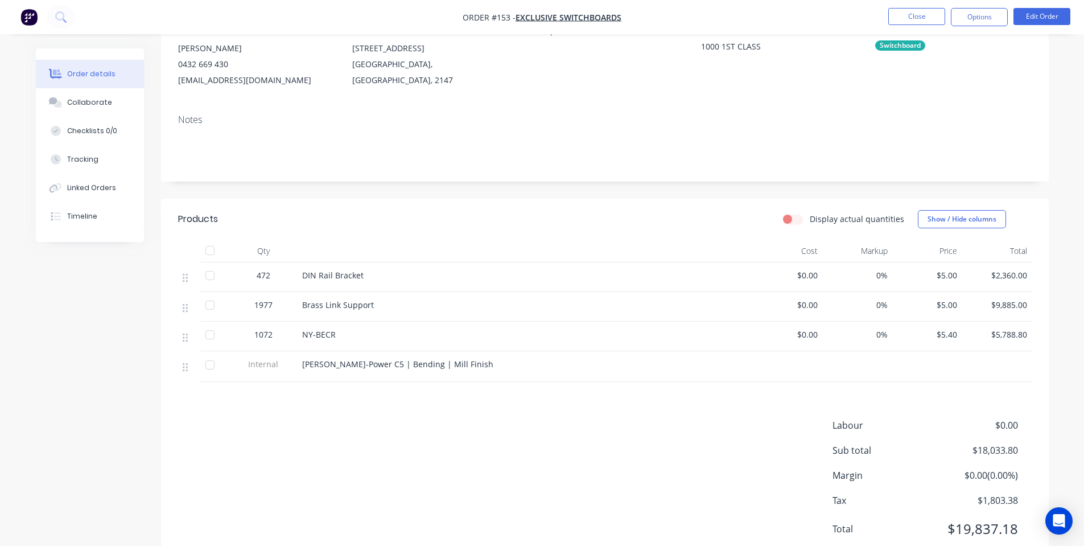
scroll to position [152, 0]
